Goal: Task Accomplishment & Management: Complete application form

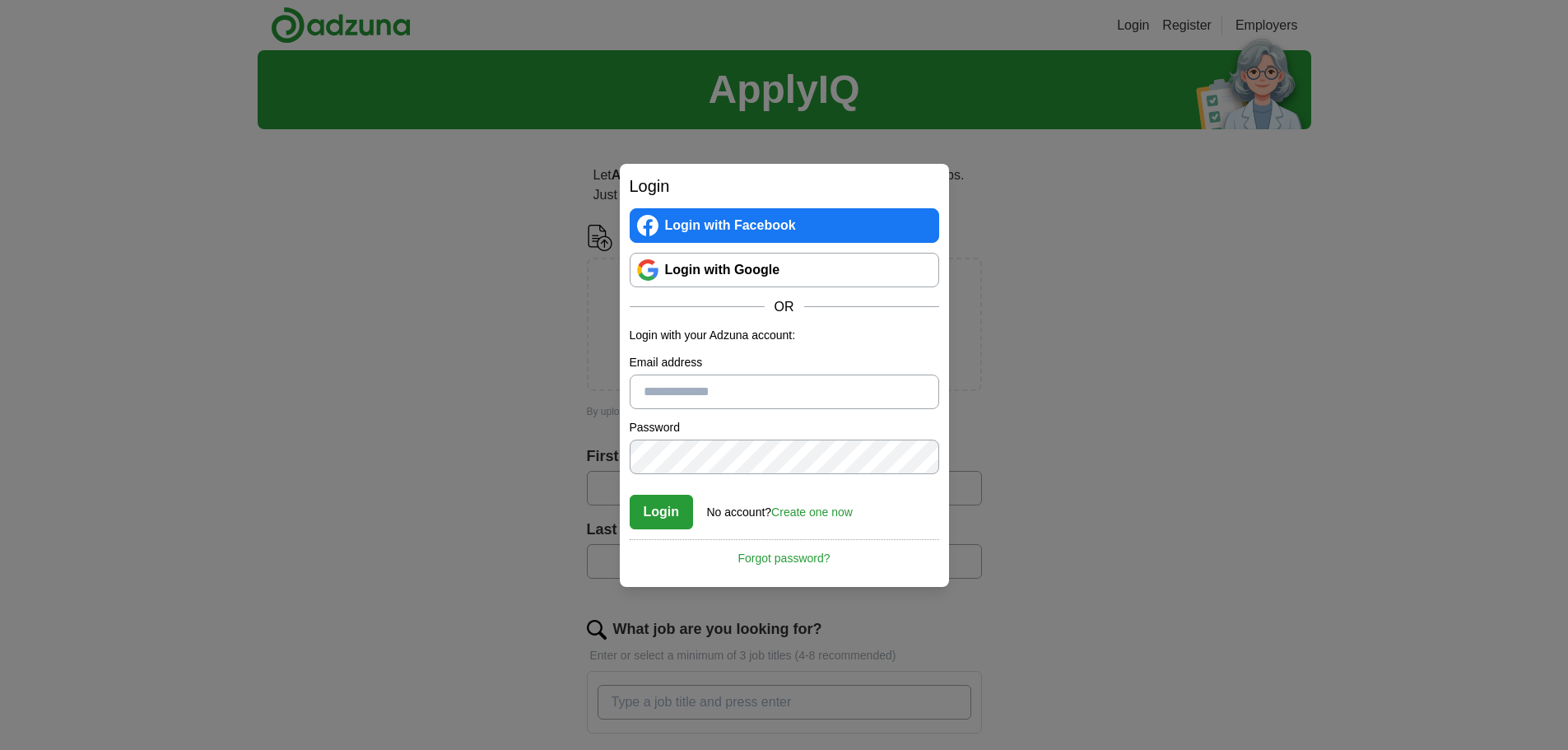
click at [741, 274] on link "Login with Google" at bounding box center [784, 270] width 309 height 35
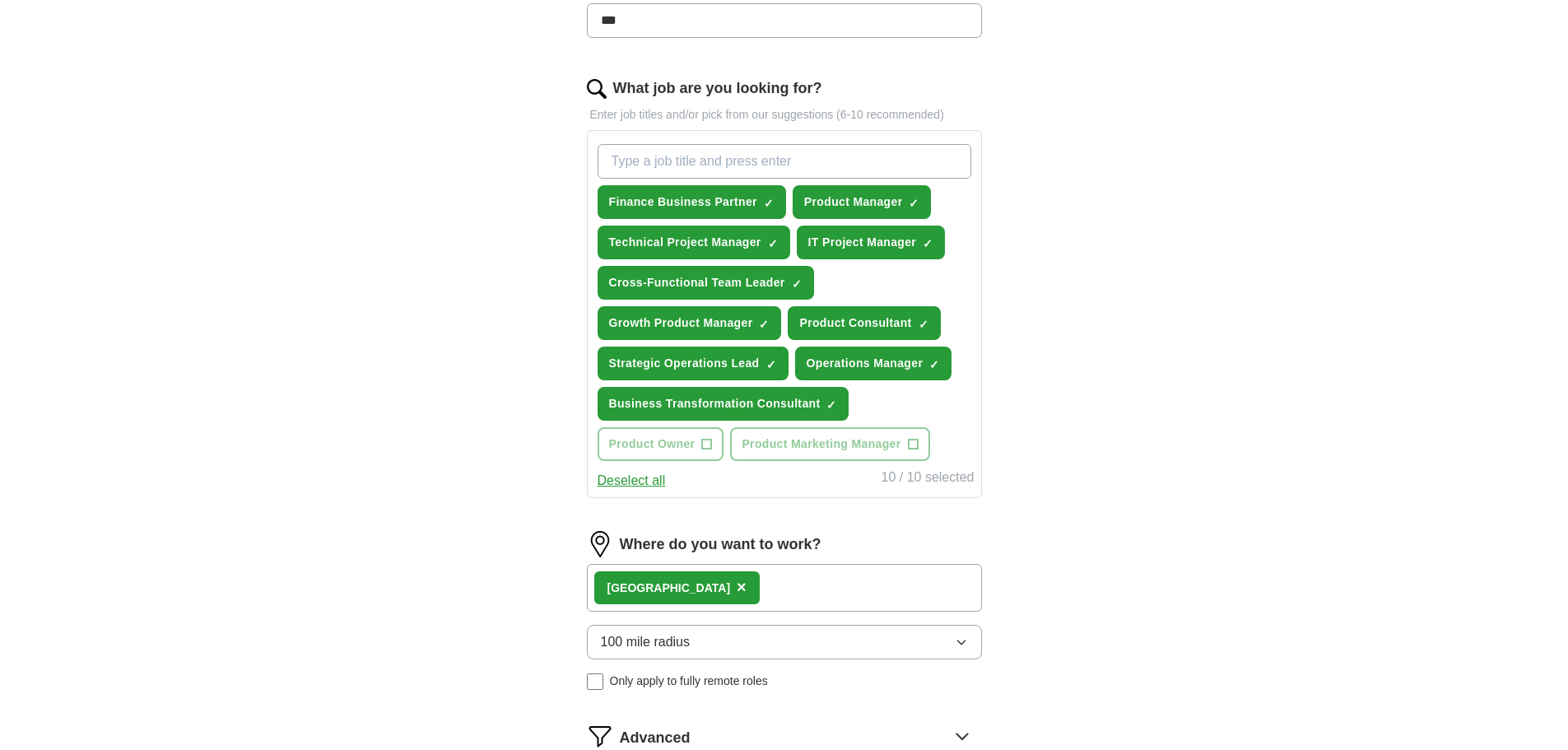
scroll to position [577, 0]
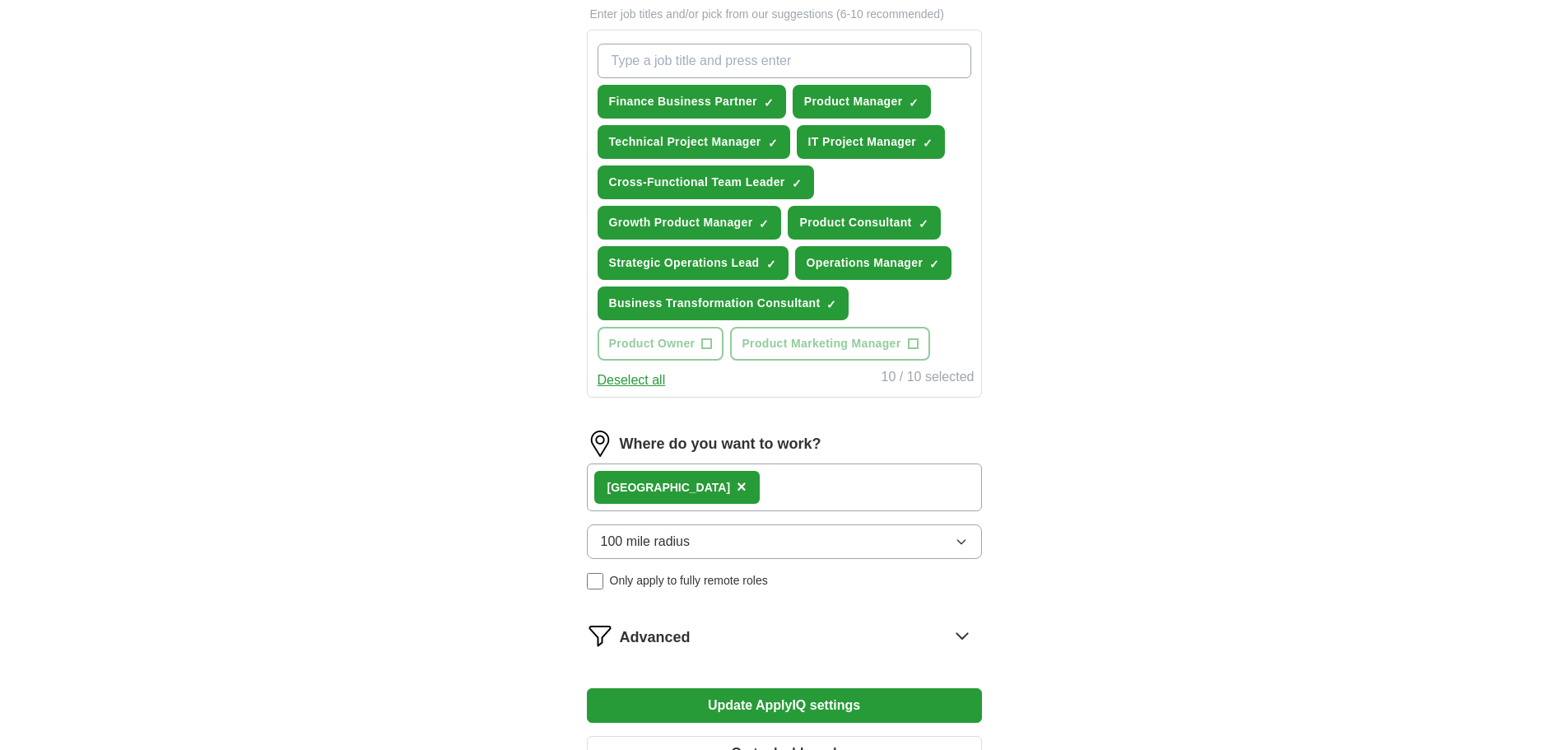
click at [736, 490] on span "×" at bounding box center [741, 486] width 9 height 18
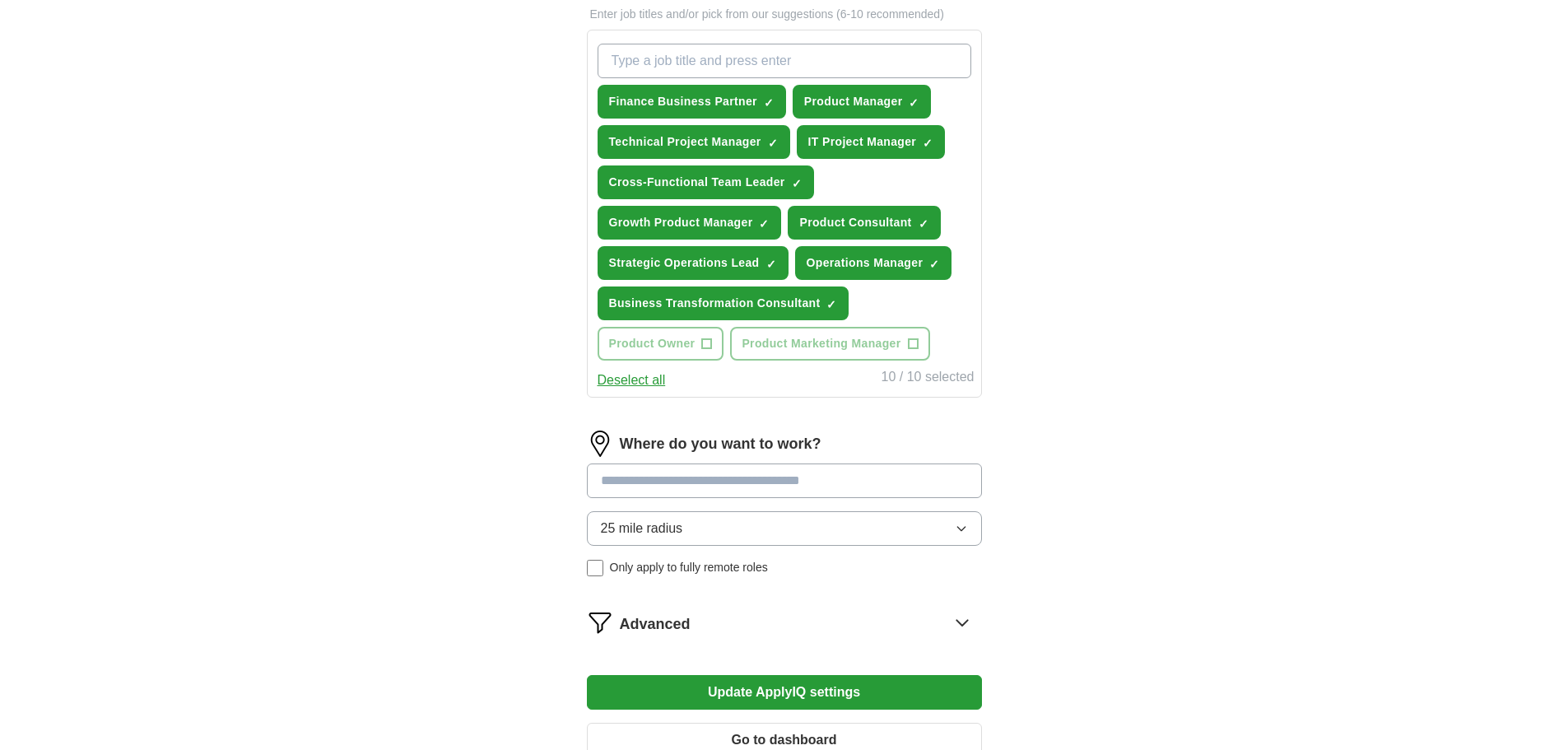
click at [673, 525] on span "25 mile radius" at bounding box center [642, 529] width 82 height 20
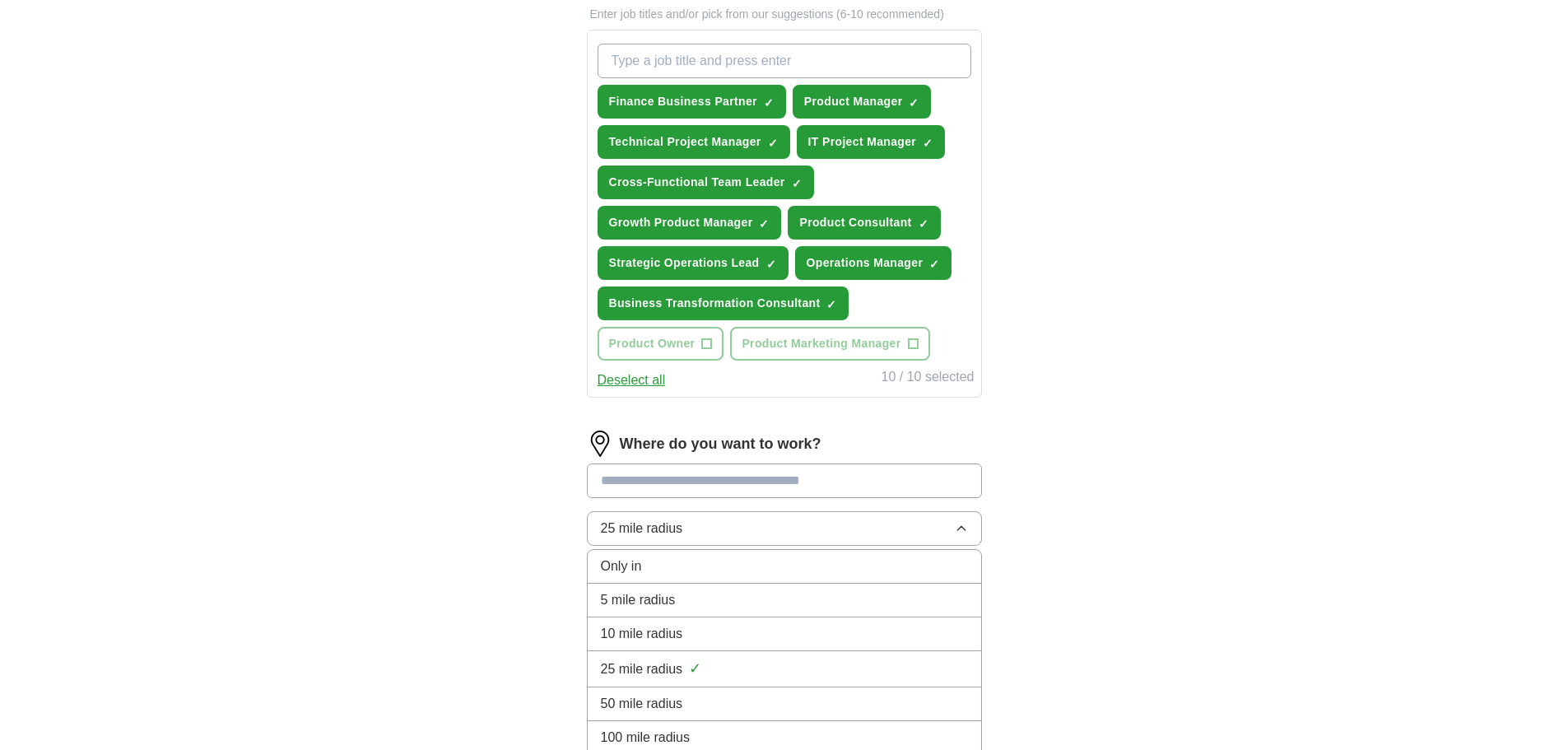
click at [658, 736] on span "100 mile radius" at bounding box center [646, 738] width 90 height 20
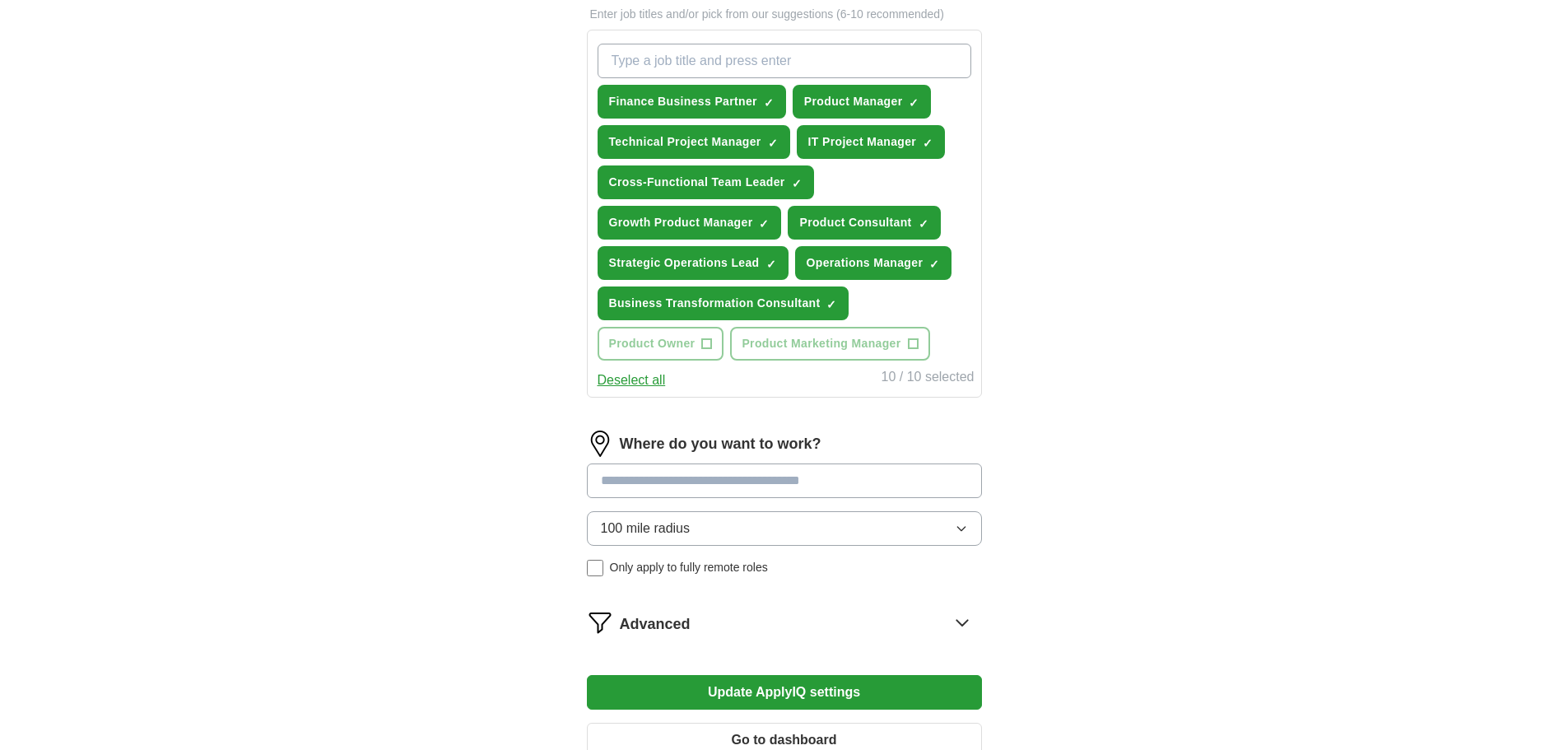
click at [660, 484] on input at bounding box center [784, 480] width 395 height 35
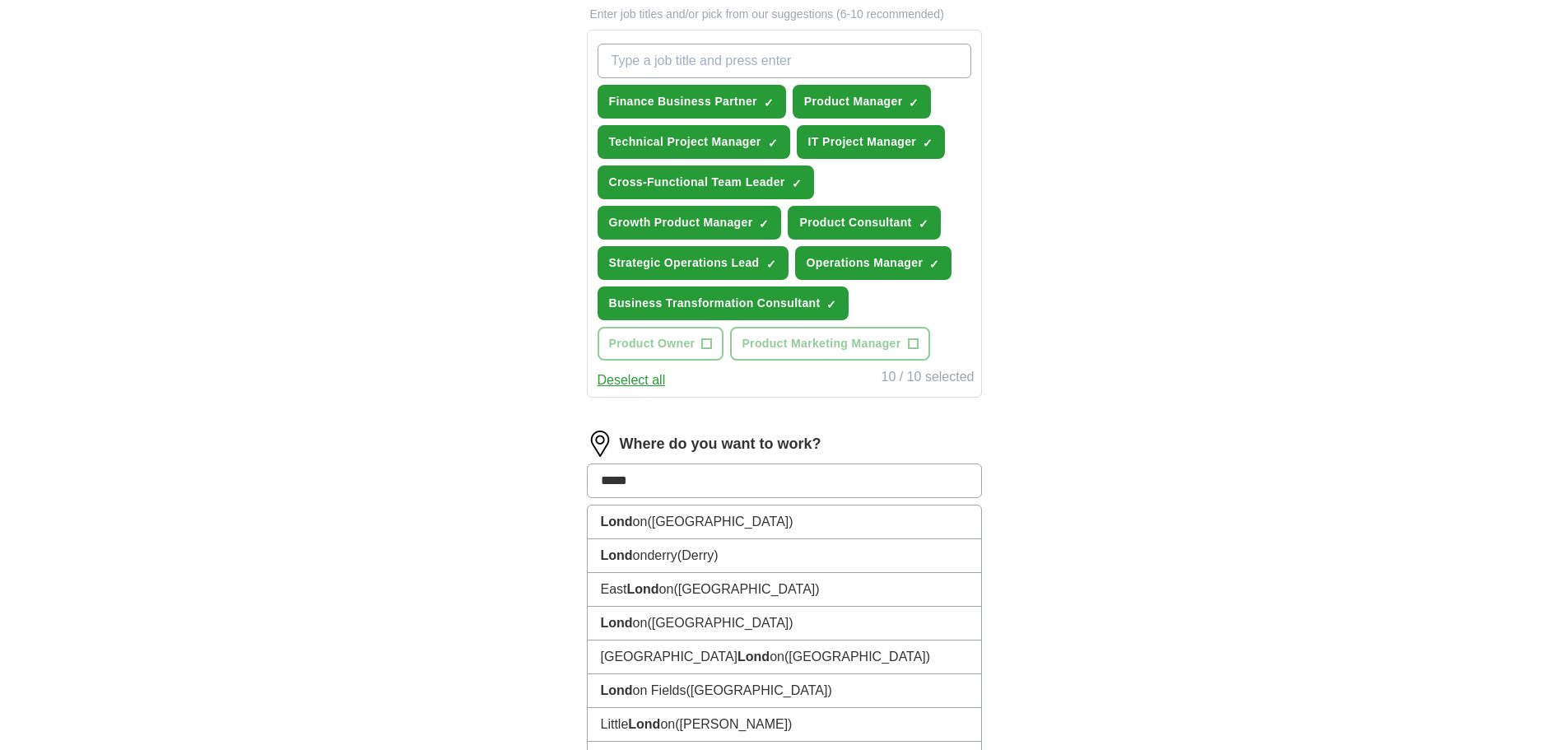
type input "******"
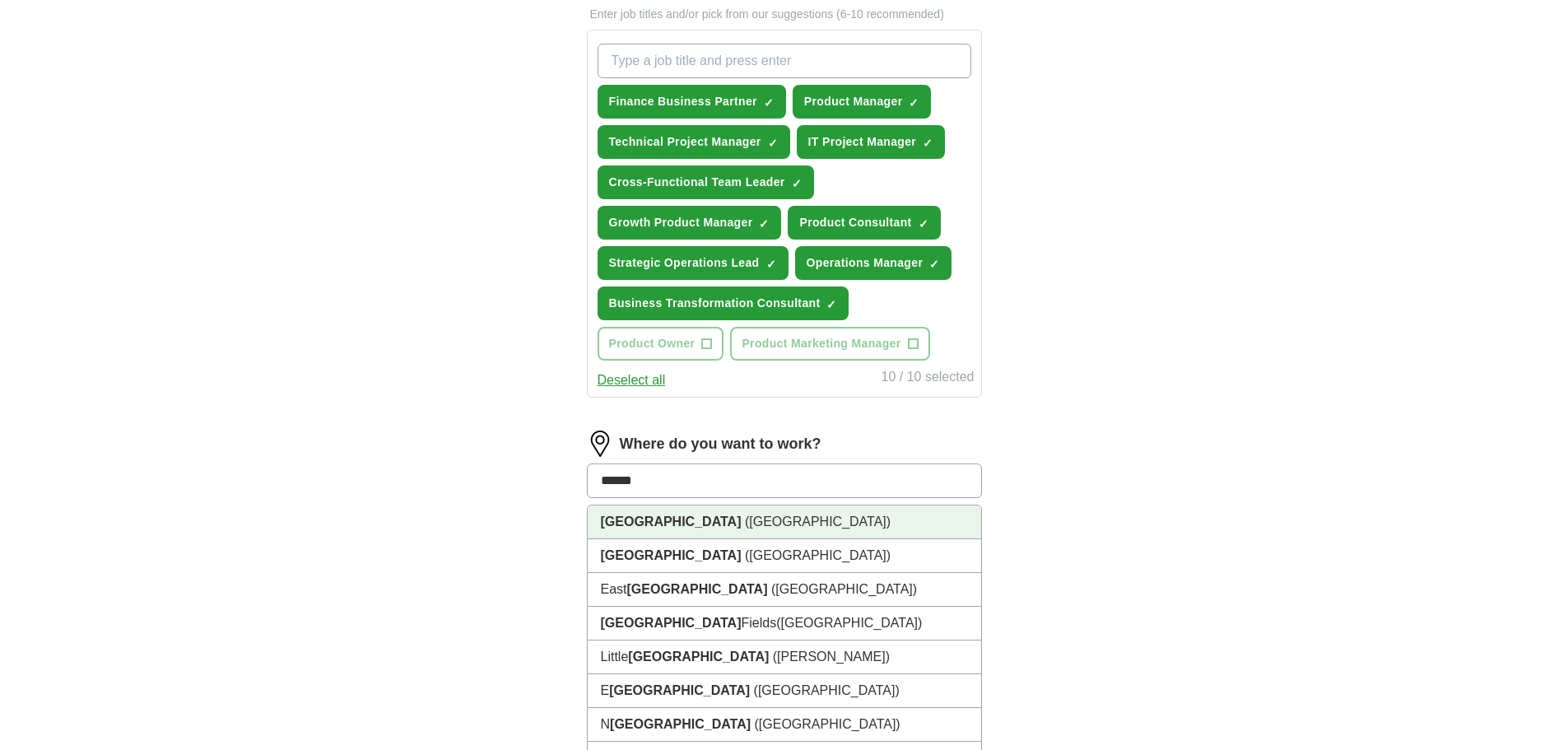
click at [667, 513] on li "London (UK)" at bounding box center [784, 523] width 393 height 34
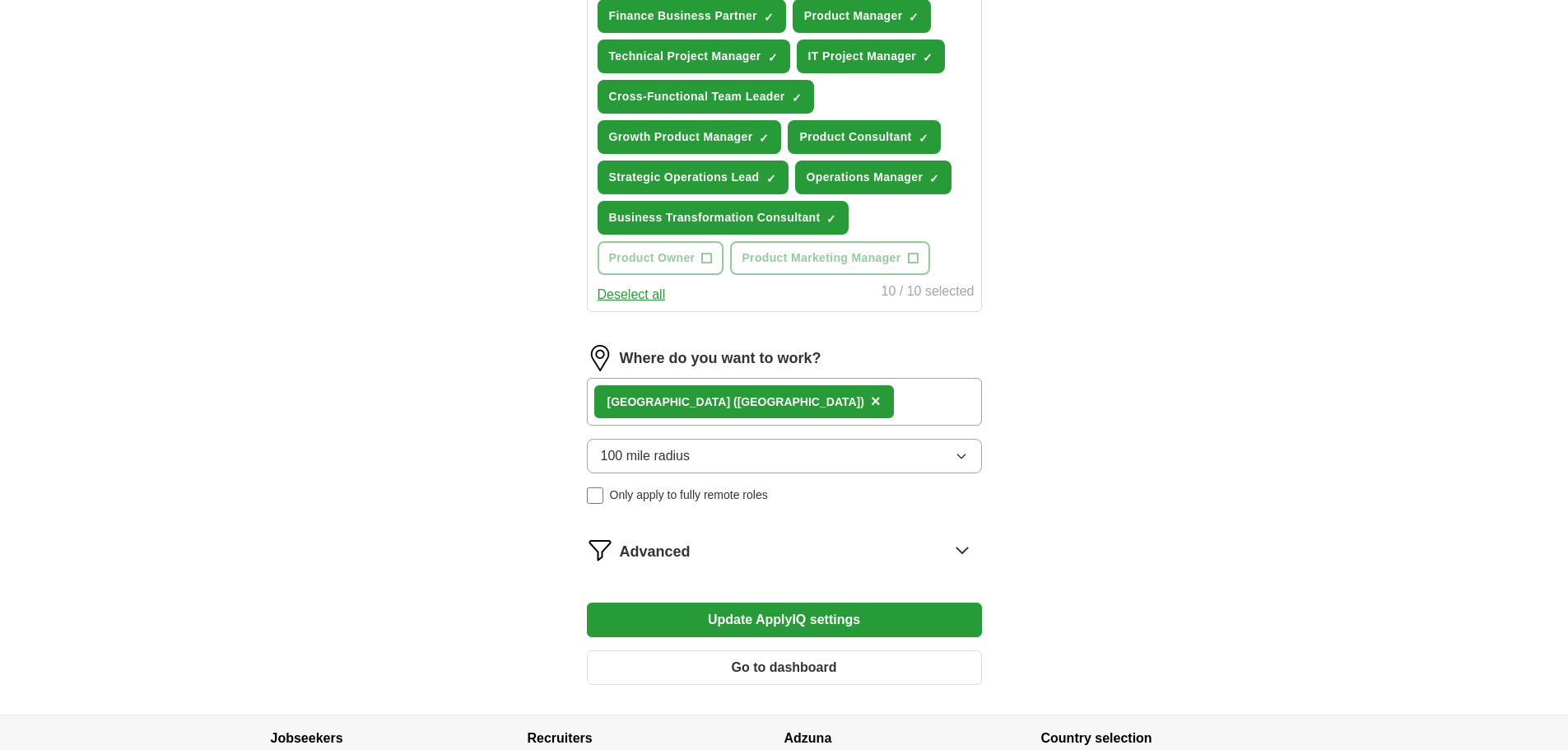
scroll to position [811, 0]
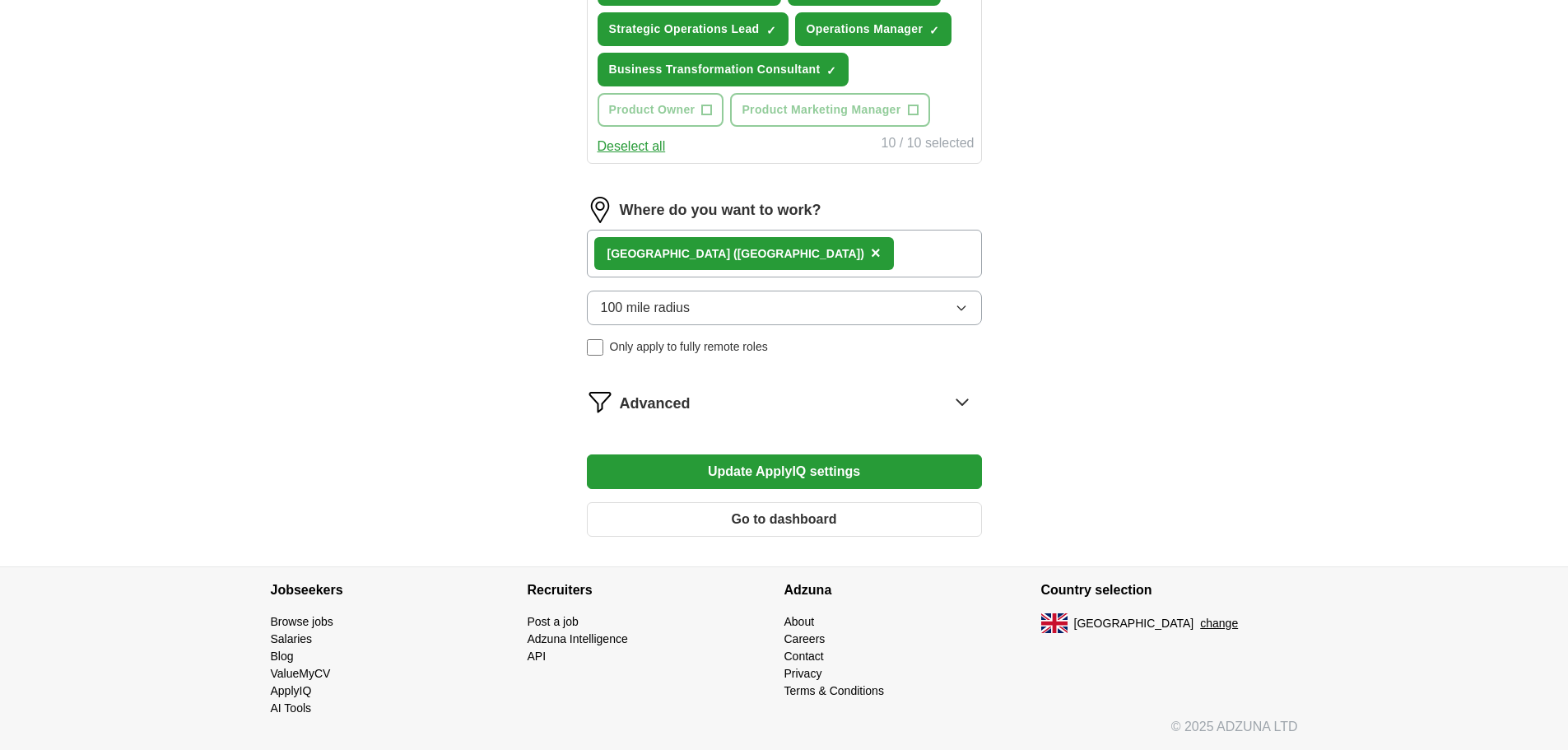
click at [673, 484] on button "Update ApplyIQ settings" at bounding box center [784, 472] width 395 height 35
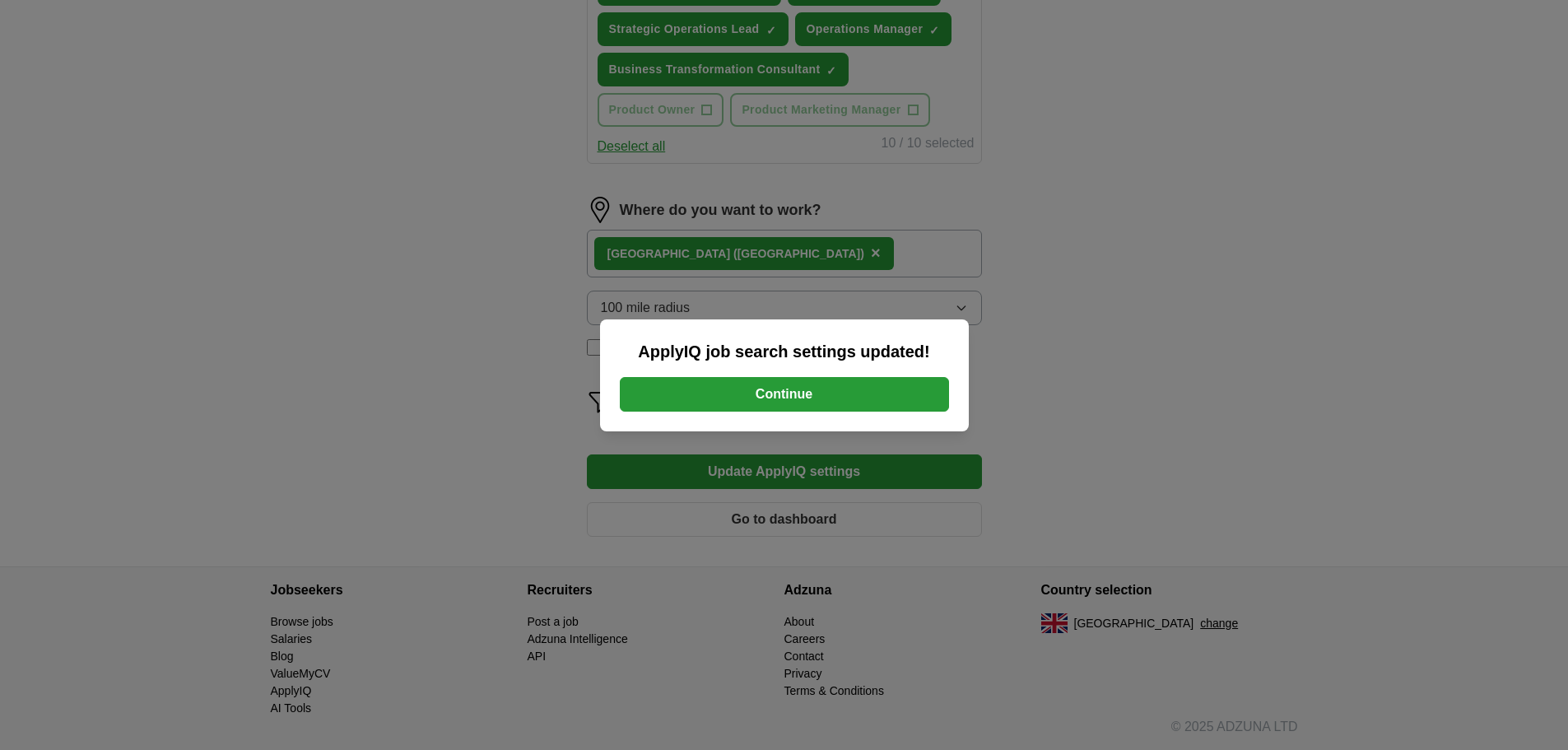
click at [822, 388] on button "Continue" at bounding box center [784, 394] width 329 height 35
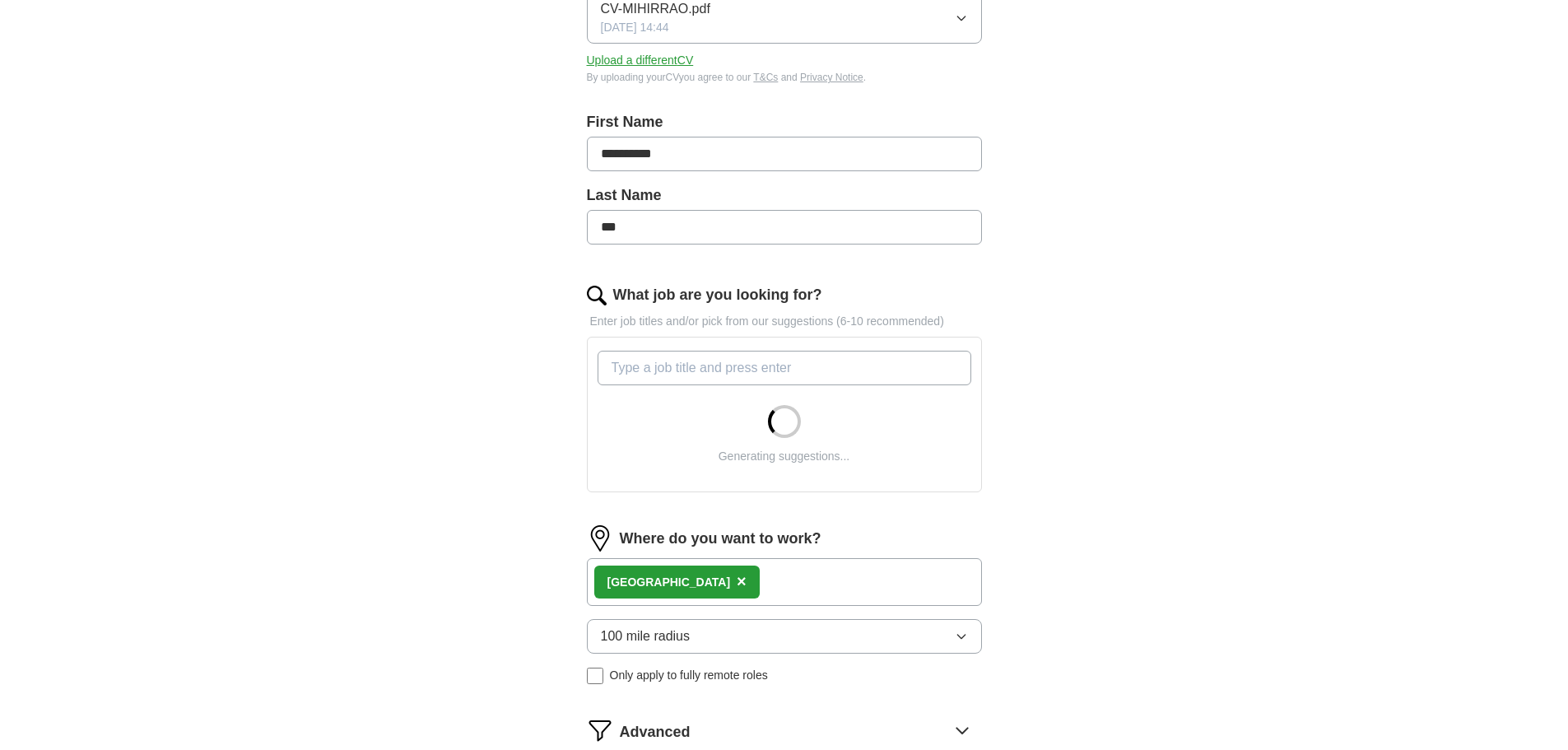
scroll to position [329, 0]
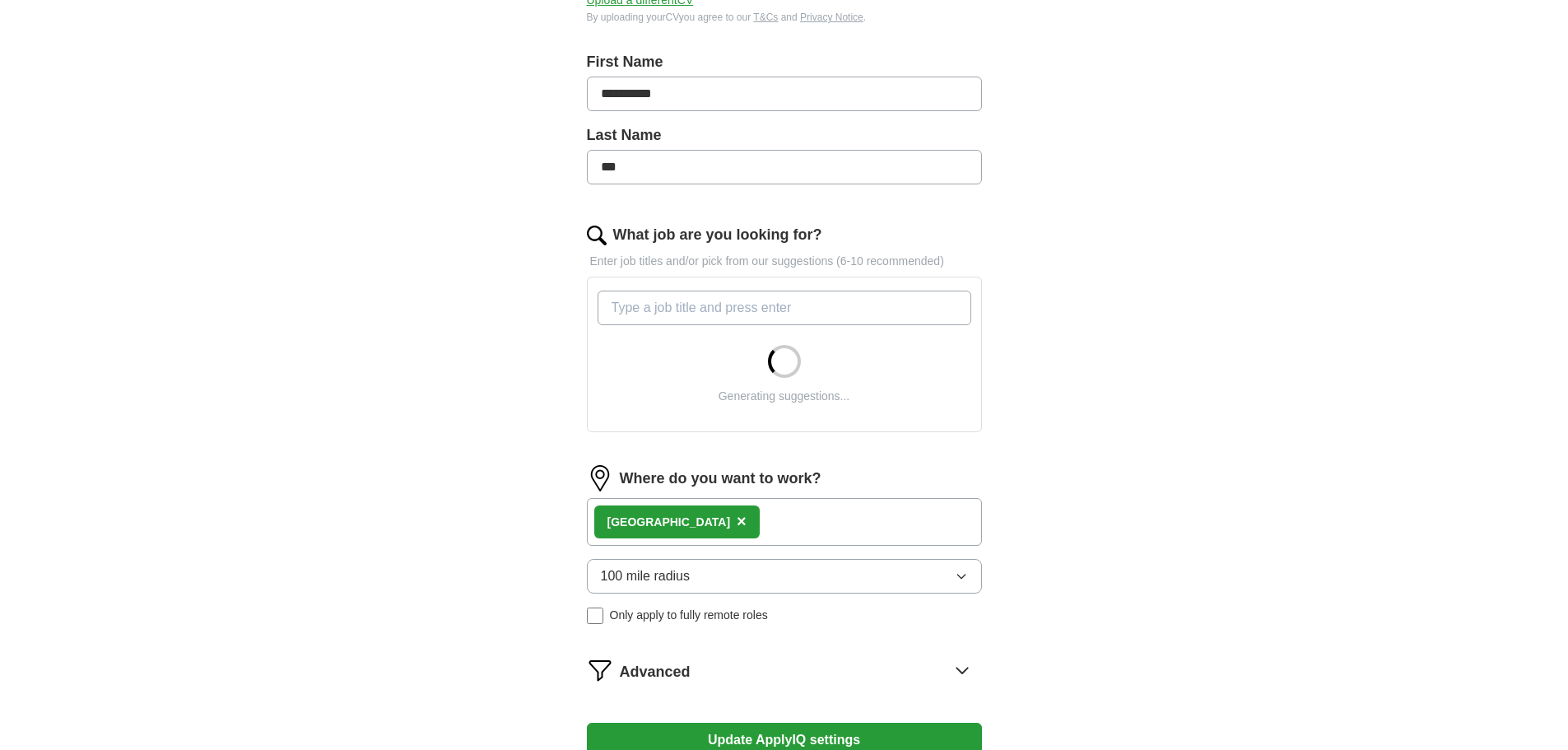
click at [692, 300] on input "What job are you looking for?" at bounding box center [784, 307] width 373 height 35
type input "c"
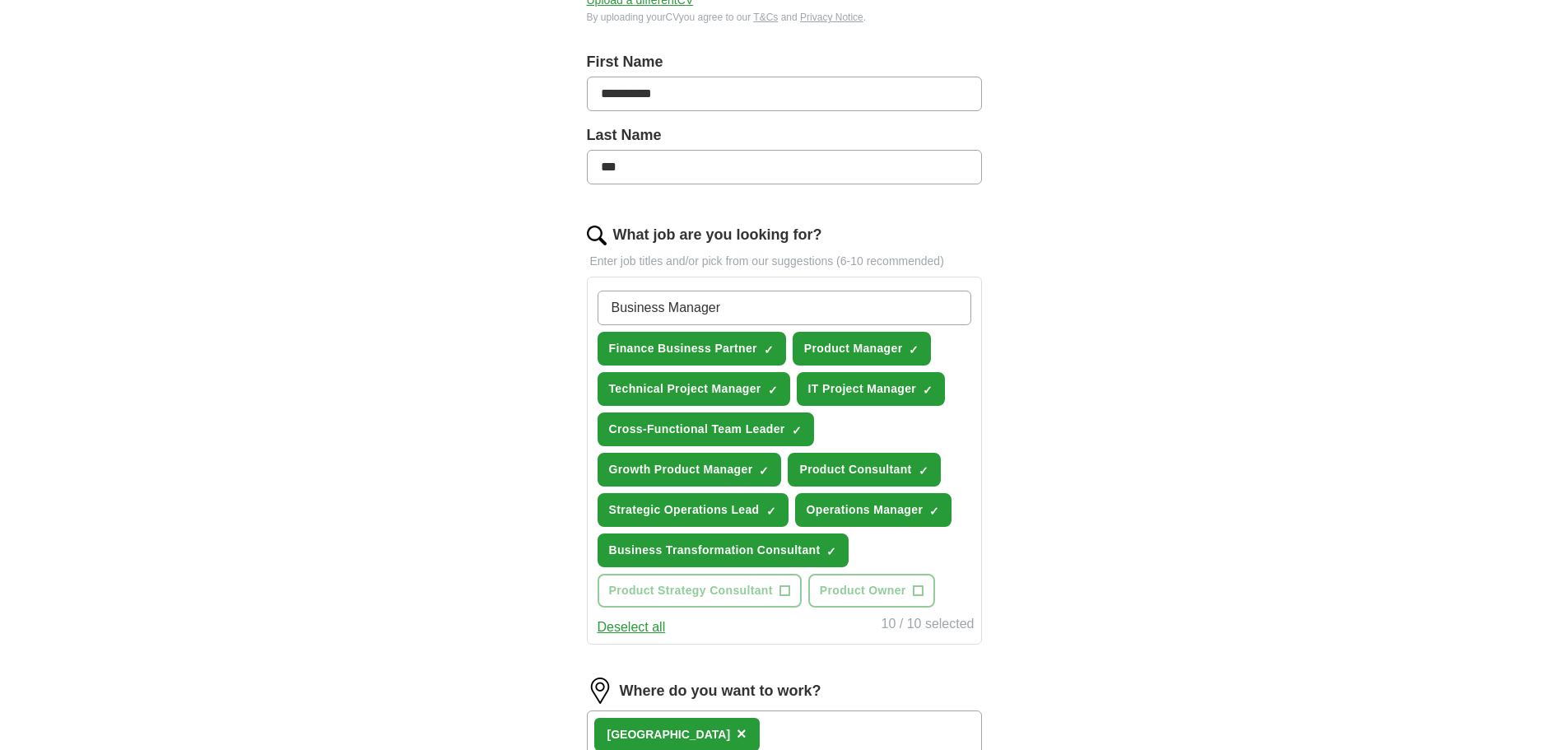
type input "Business Manager"
click at [400, 520] on div "**********" at bounding box center [784, 384] width 1054 height 1327
click at [954, 309] on circle at bounding box center [953, 306] width 19 height 19
click at [819, 308] on input "Business Manager" at bounding box center [784, 307] width 373 height 35
click at [733, 312] on input "Business Manager" at bounding box center [784, 307] width 373 height 35
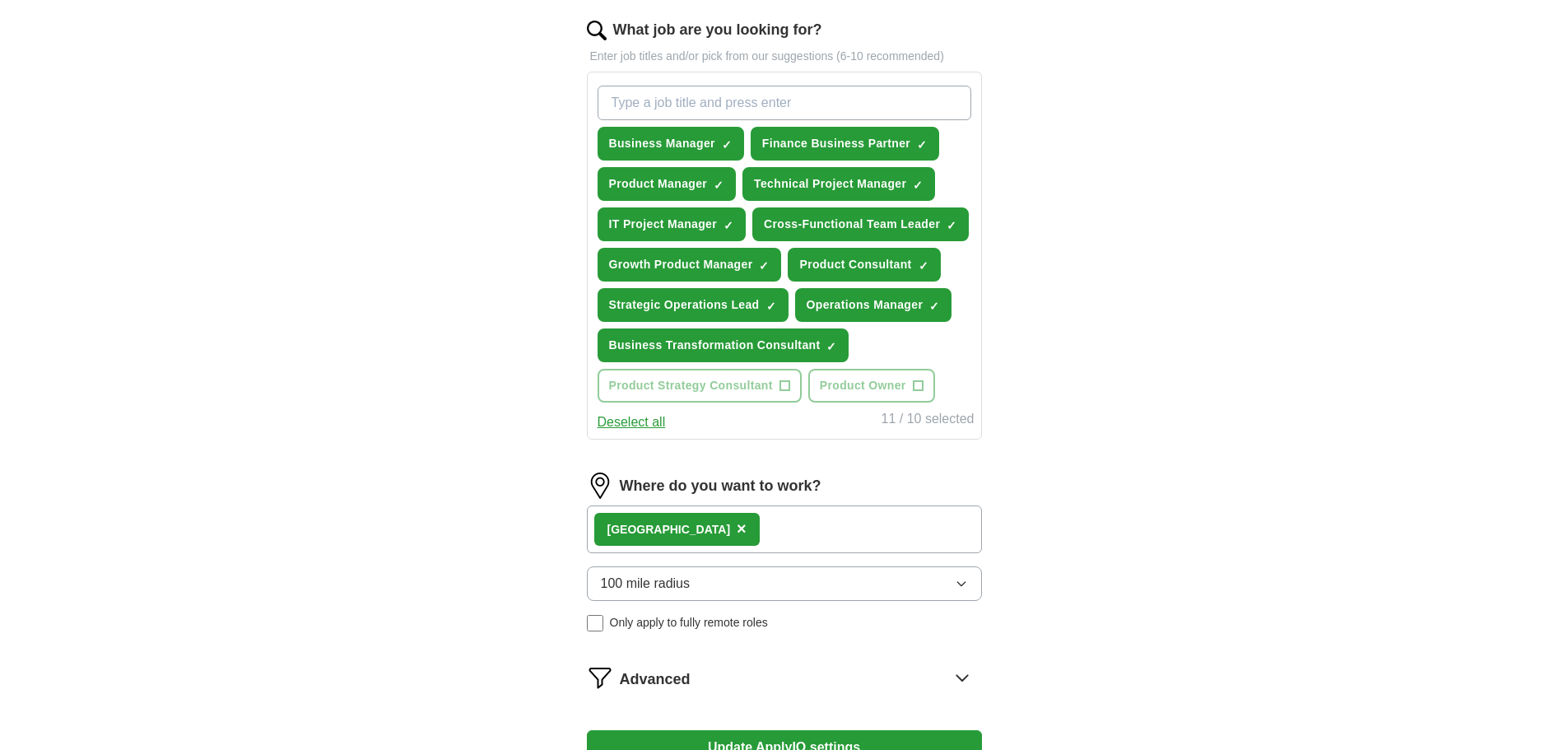
scroll to position [811, 0]
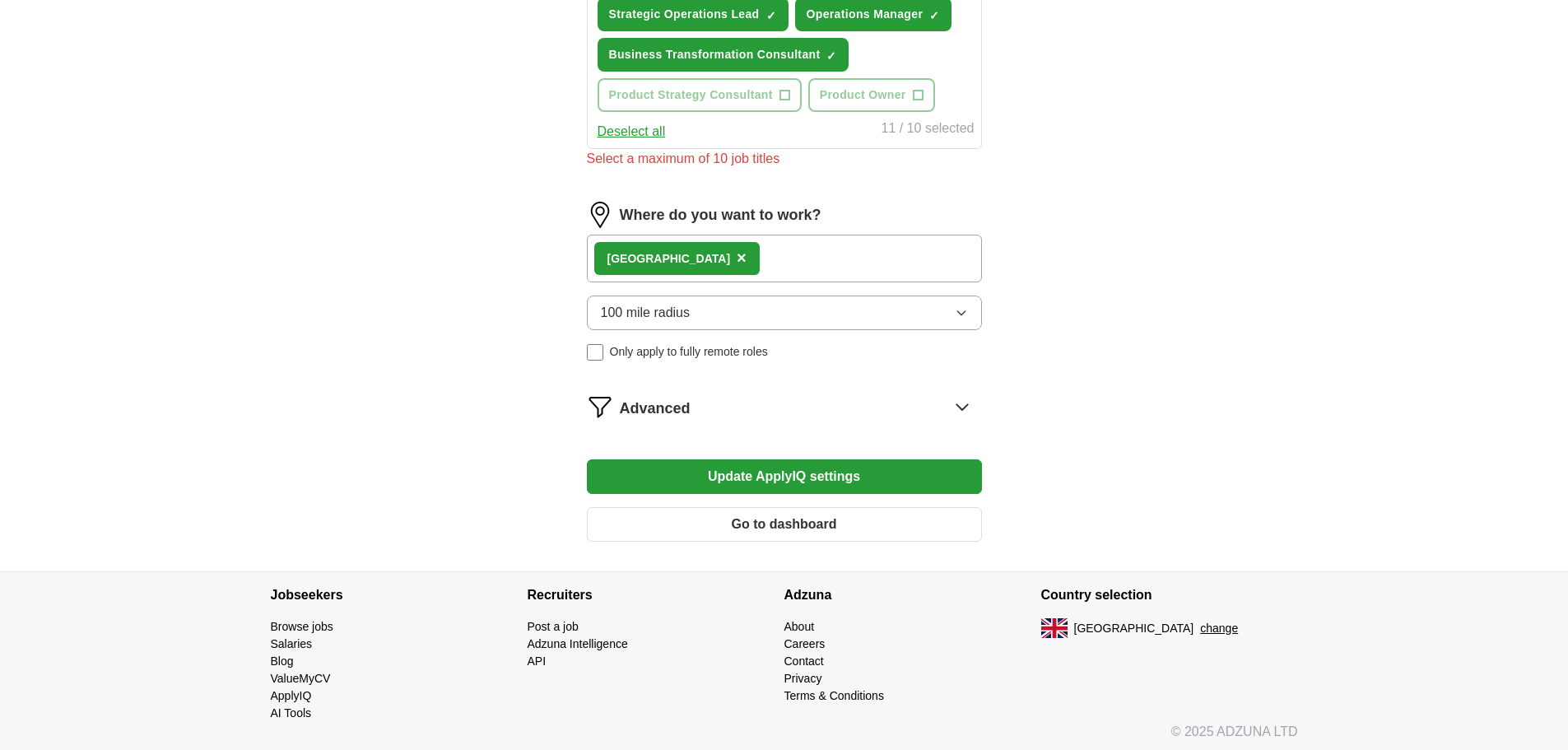
scroll to position [830, 0]
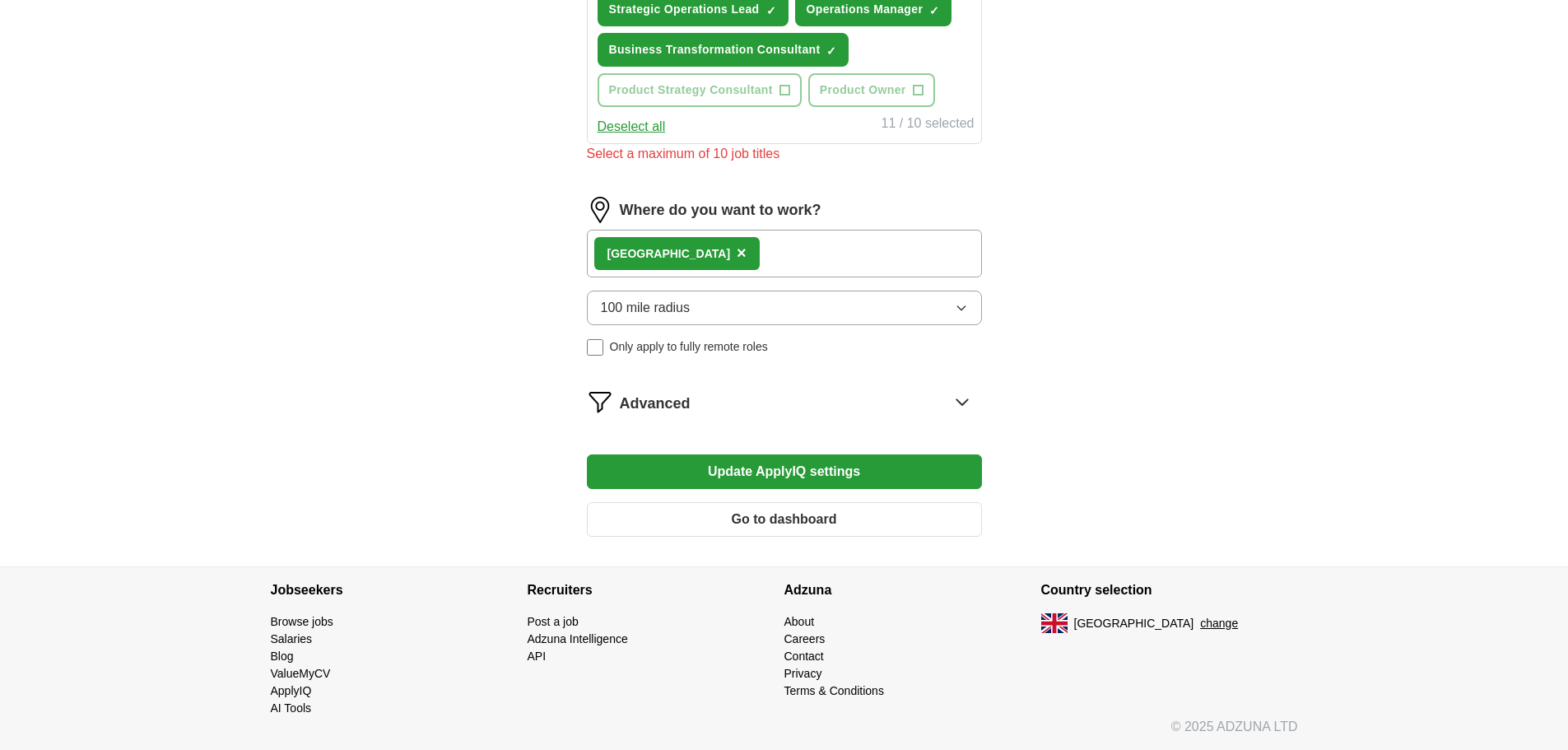
click at [768, 476] on button "Update ApplyIQ settings" at bounding box center [784, 472] width 395 height 35
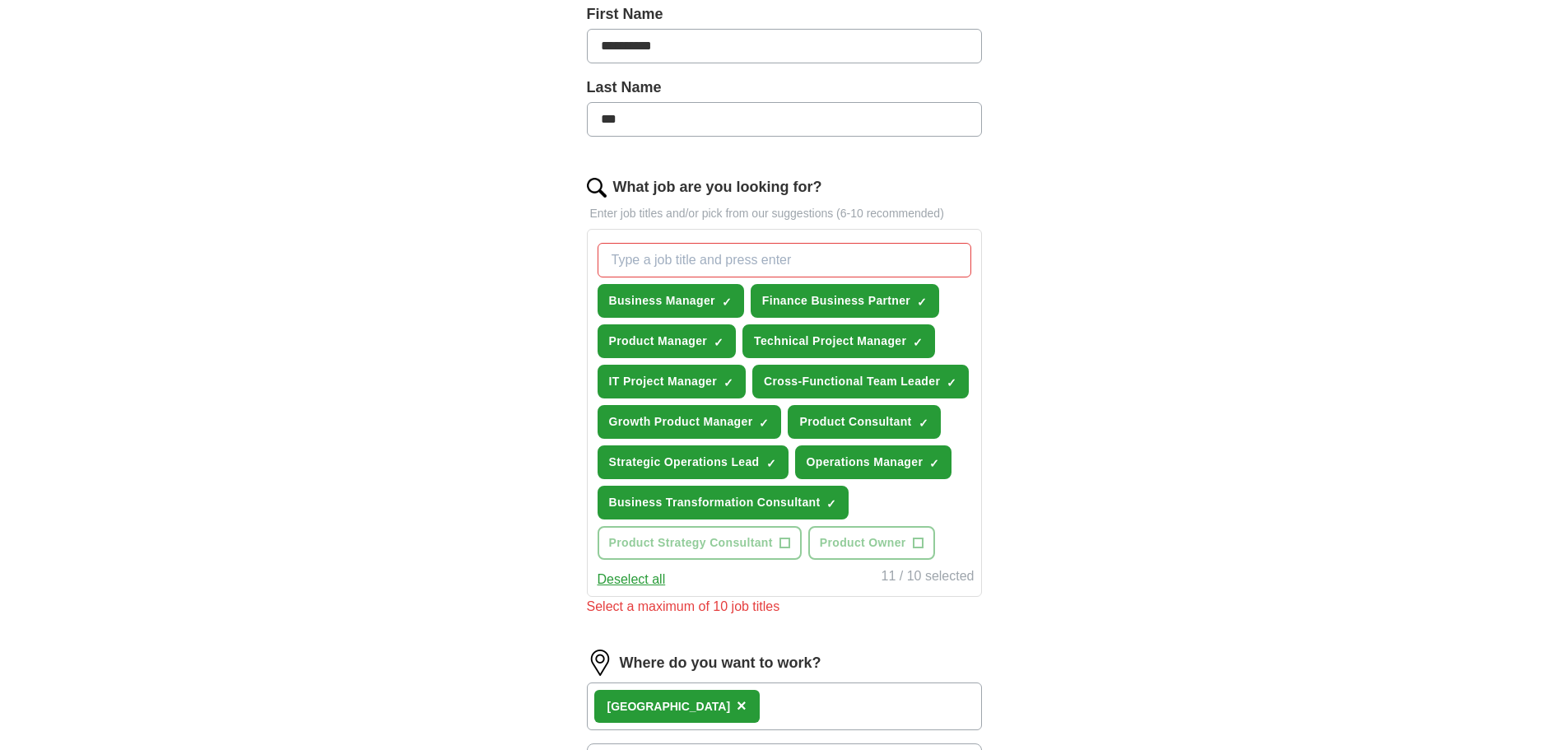
scroll to position [336, 0]
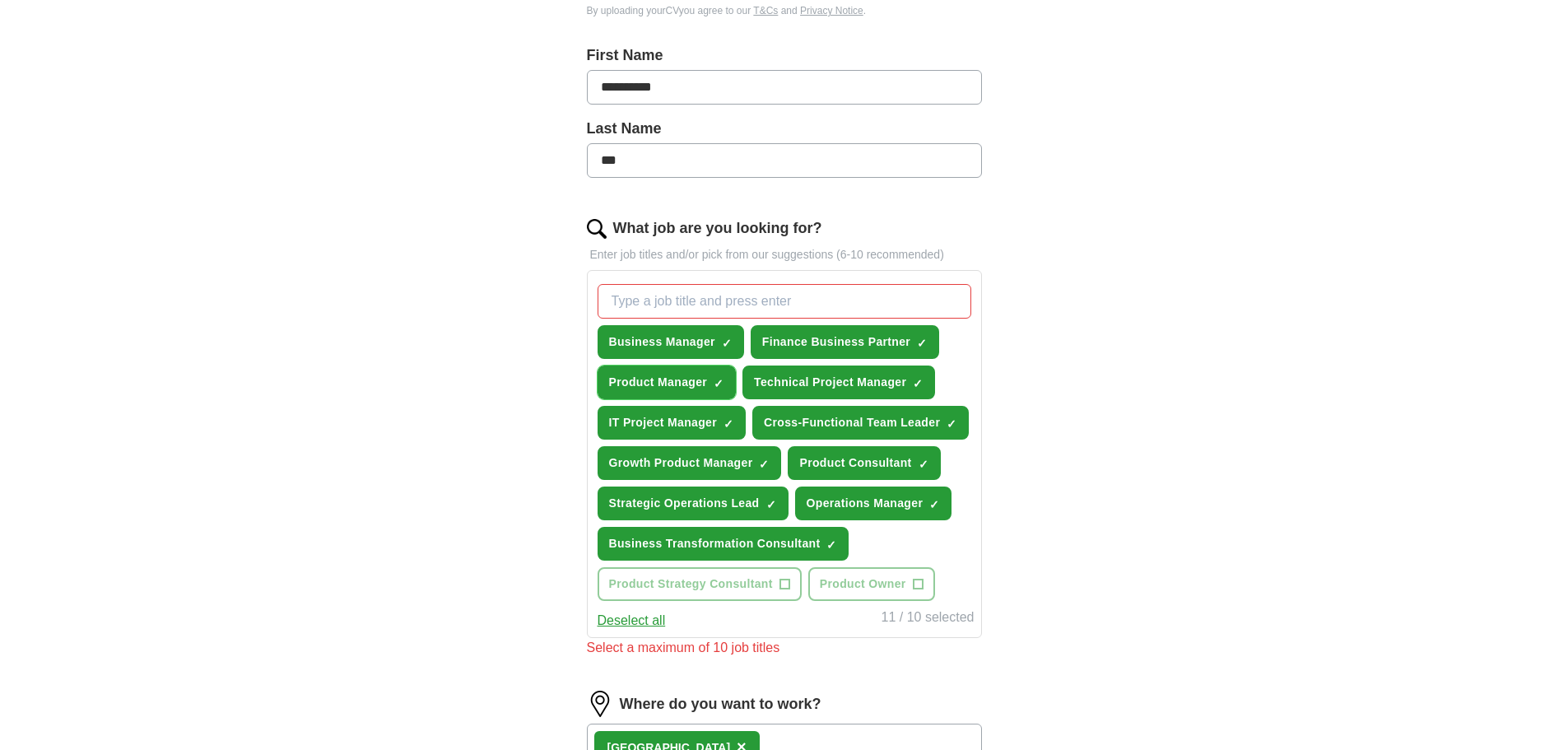
click at [0, 0] on span "×" at bounding box center [0, 0] width 0 height 0
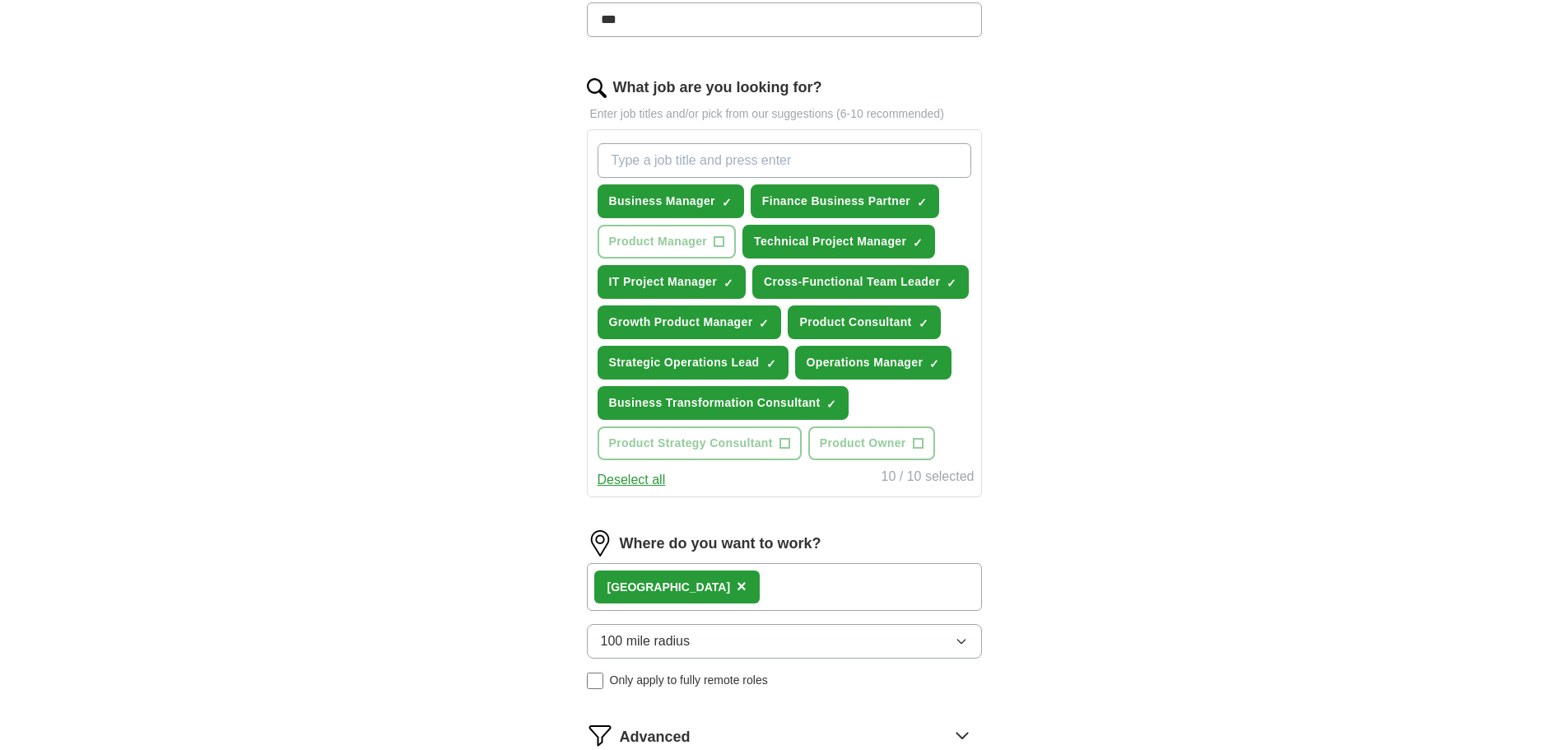
scroll to position [748, 0]
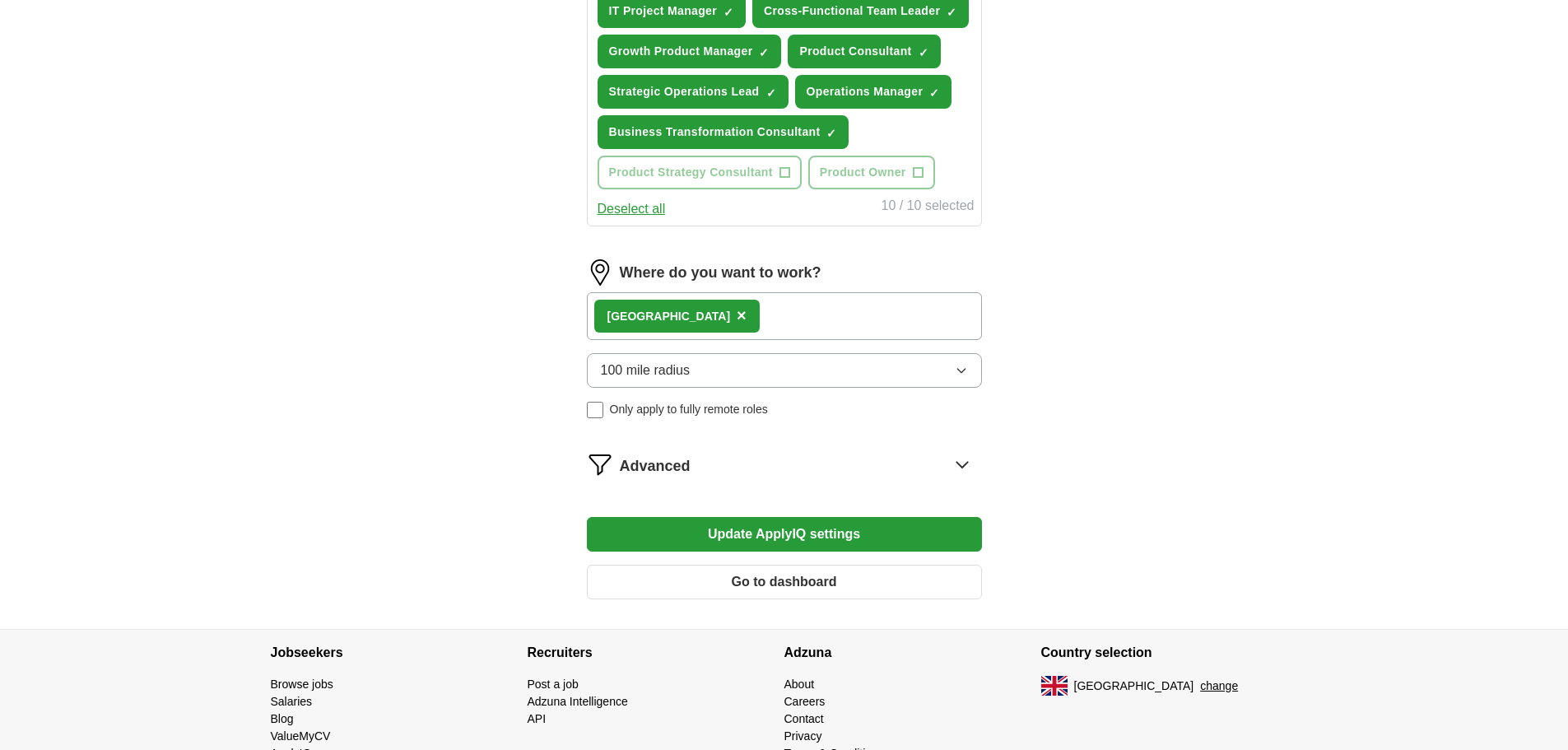
click at [784, 544] on button "Update ApplyIQ settings" at bounding box center [784, 534] width 395 height 35
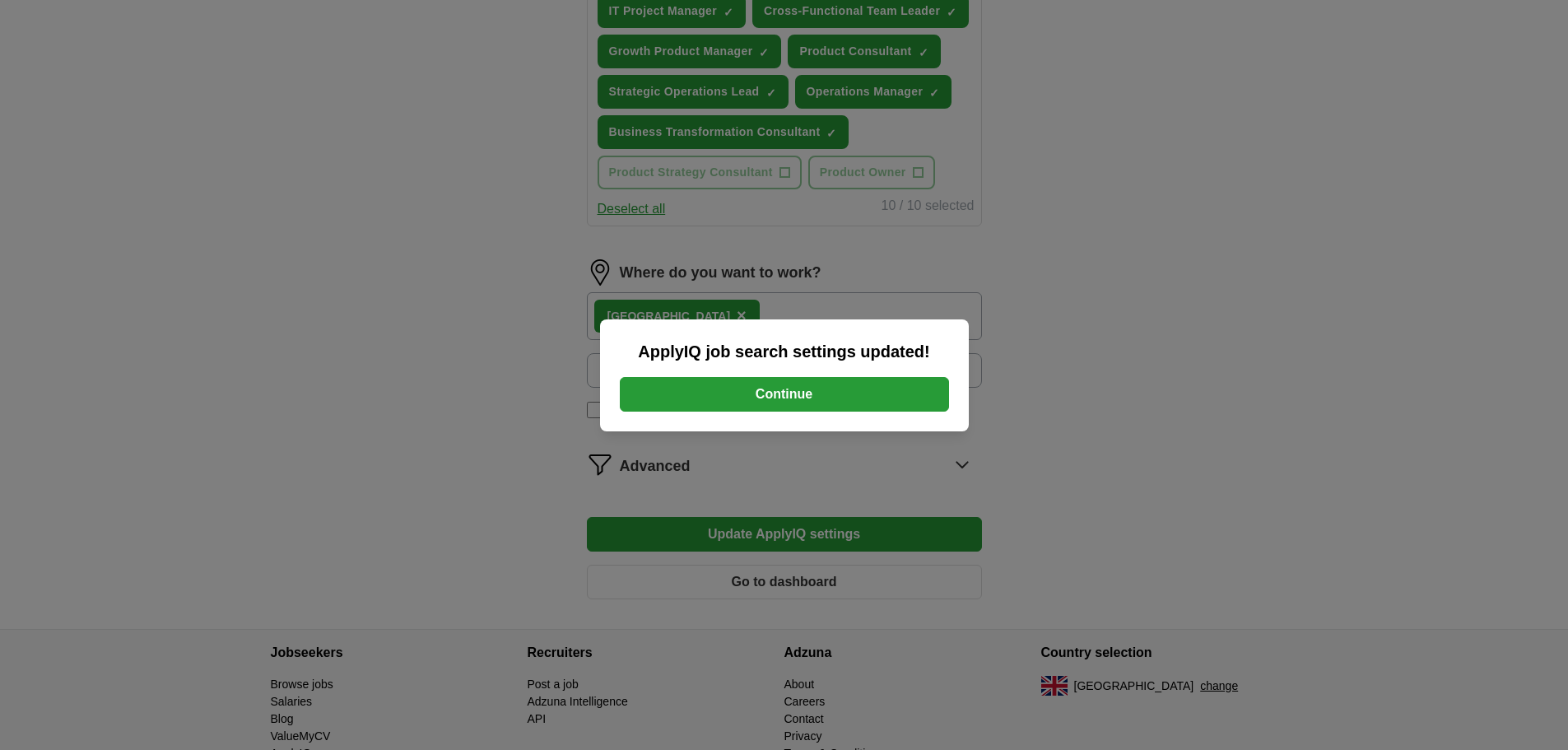
click at [800, 385] on button "Continue" at bounding box center [784, 394] width 329 height 35
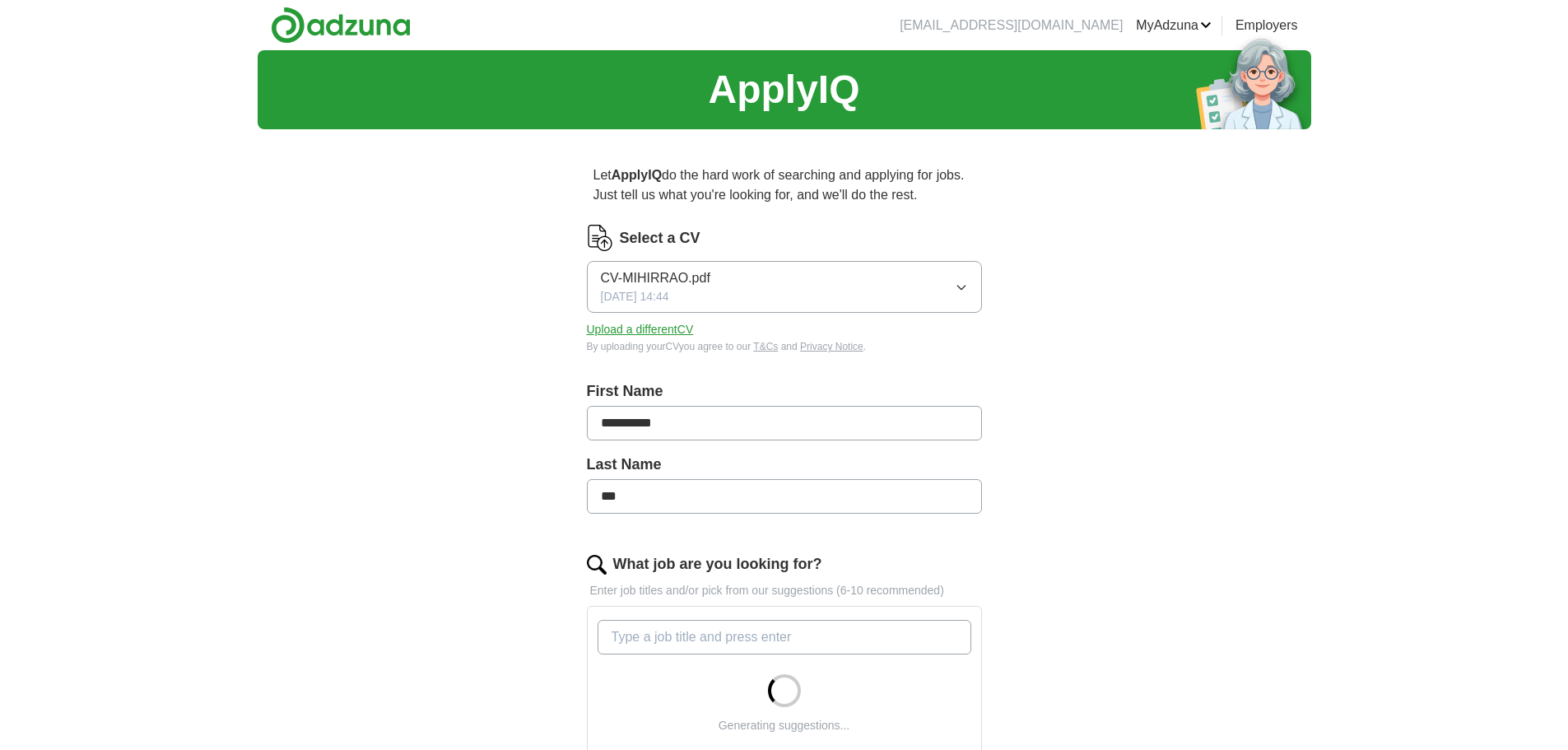
click at [662, 332] on button "Upload a different CV" at bounding box center [640, 330] width 107 height 17
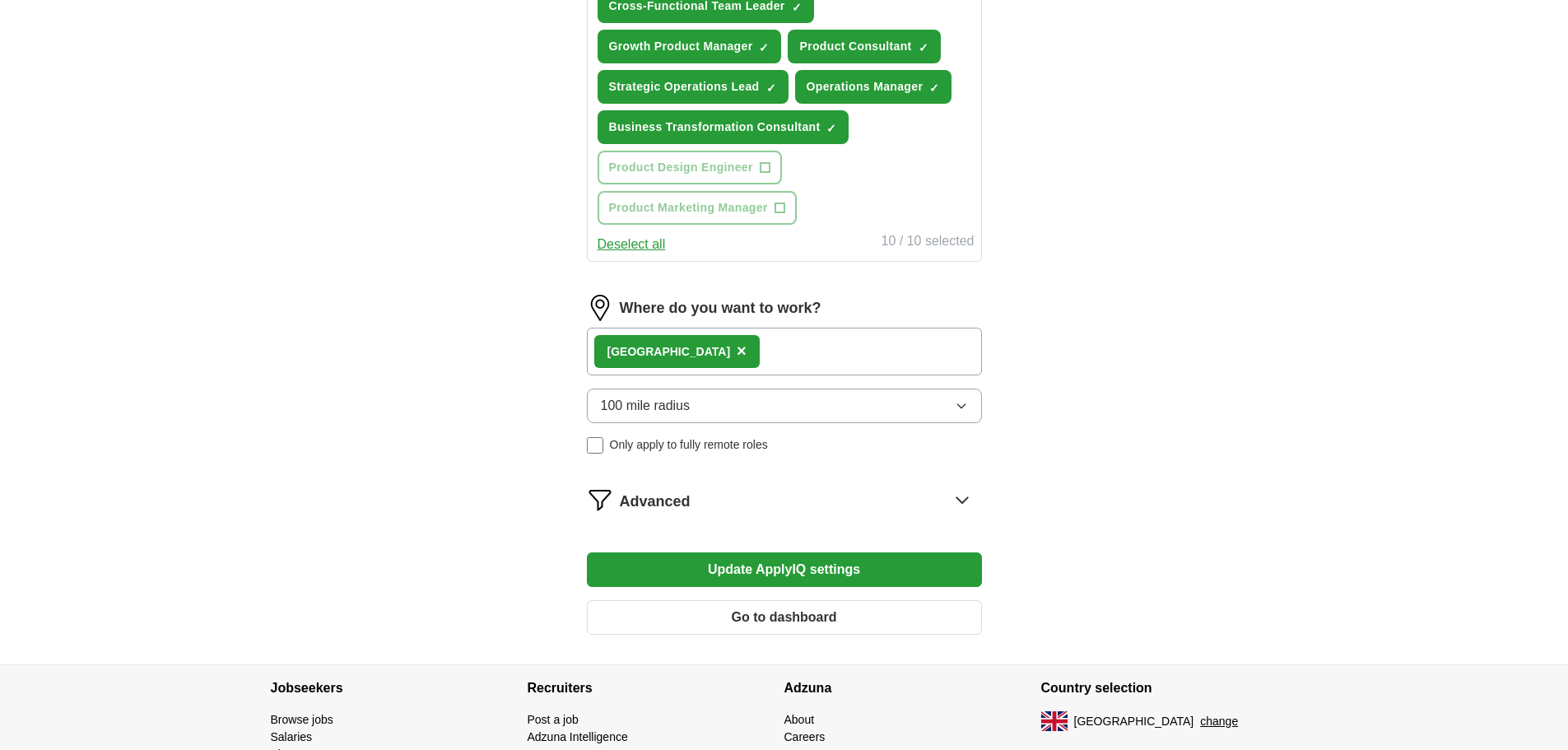
scroll to position [824, 0]
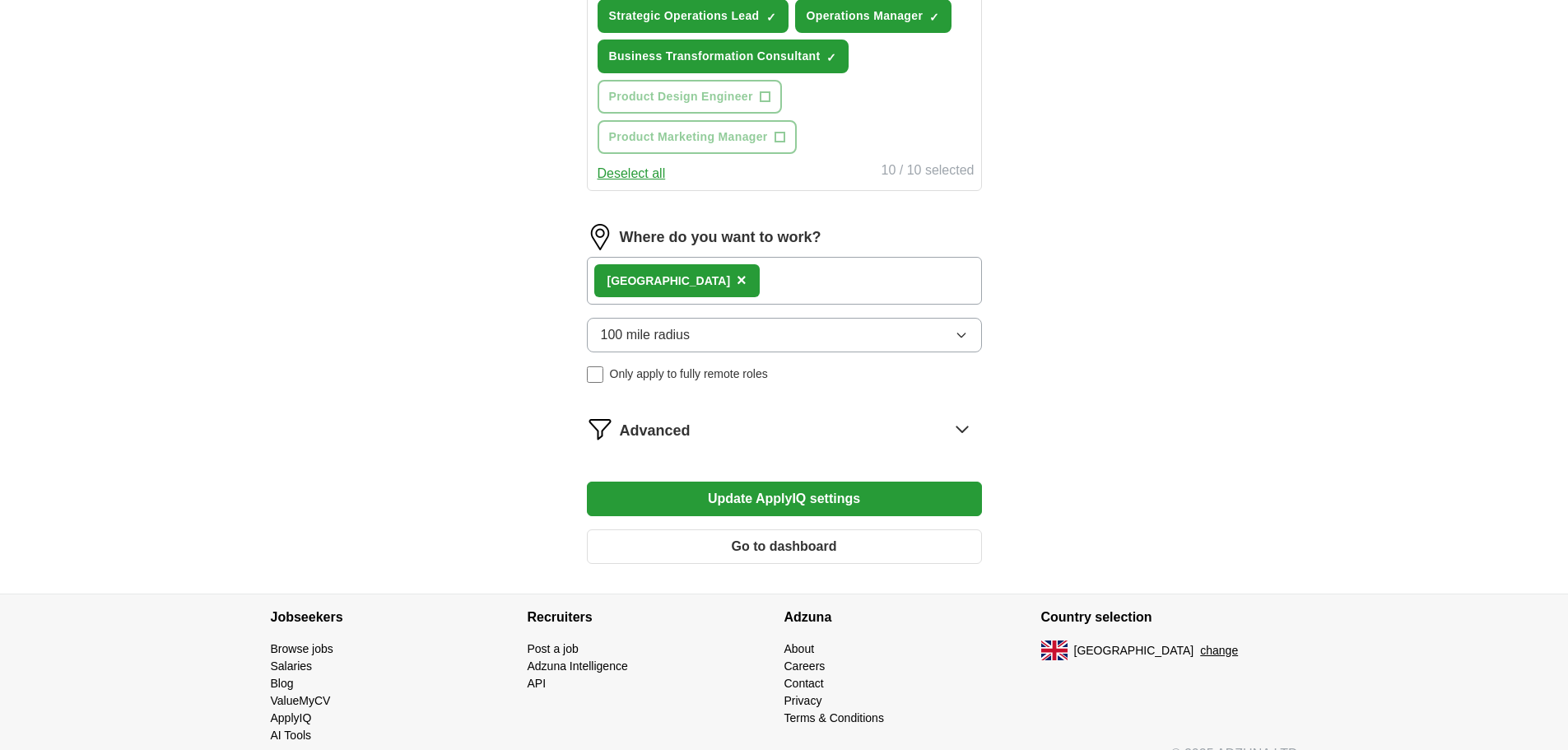
click at [716, 489] on button "Update ApplyIQ settings" at bounding box center [784, 498] width 395 height 35
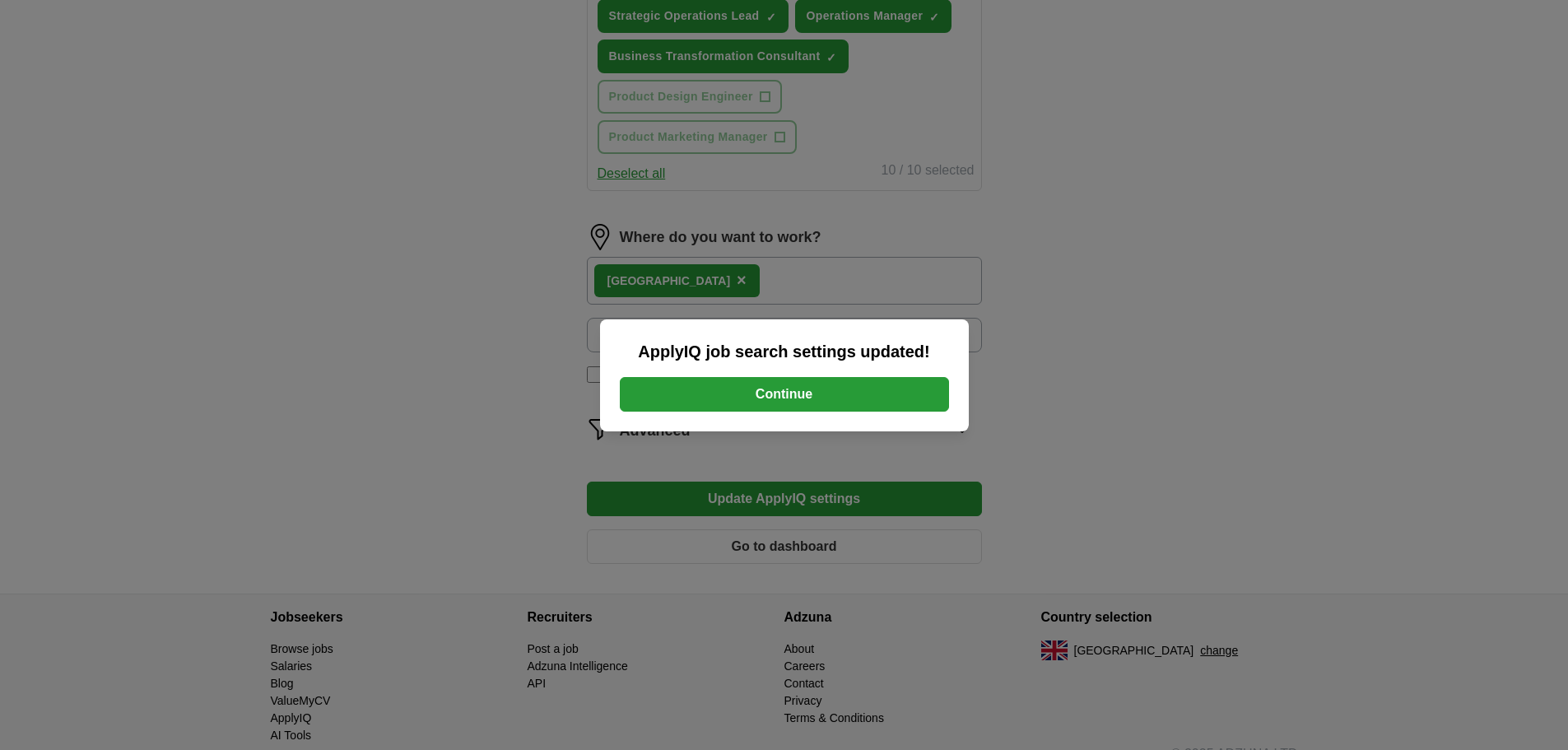
click at [823, 391] on button "Continue" at bounding box center [784, 394] width 329 height 35
